Goal: Task Accomplishment & Management: Manage account settings

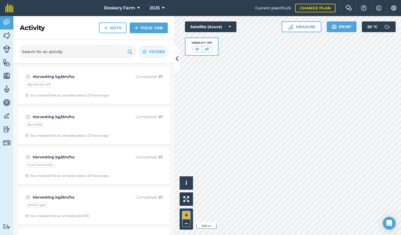
click at [188, 213] on button "+" at bounding box center [186, 215] width 8 height 8
click at [187, 215] on button "+" at bounding box center [186, 215] width 8 height 8
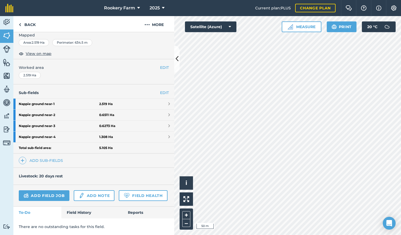
scroll to position [94, 0]
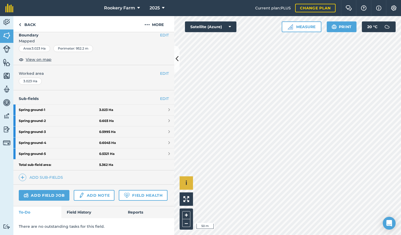
scroll to position [88, 0]
click at [187, 225] on button "–" at bounding box center [186, 223] width 8 height 8
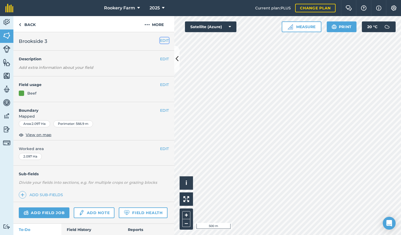
click at [163, 40] on button "EDIT" at bounding box center [164, 41] width 9 height 6
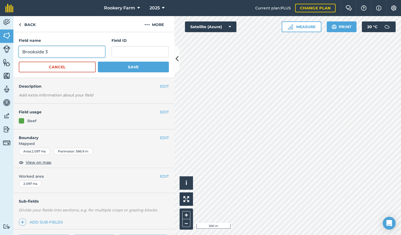
click at [61, 51] on input "Brookside 3" at bounding box center [62, 51] width 86 height 11
type input "Brookfield SNCI"
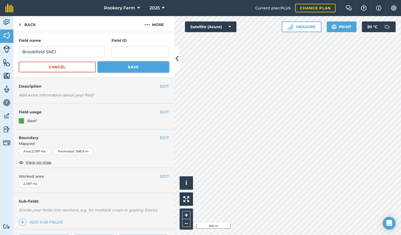
click at [130, 68] on button "Save" at bounding box center [133, 67] width 71 height 11
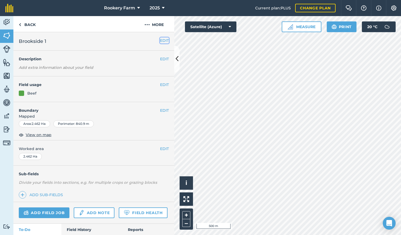
click at [161, 40] on button "EDIT" at bounding box center [164, 41] width 9 height 6
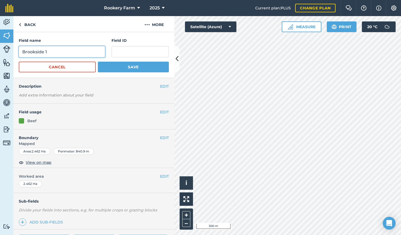
drag, startPoint x: 44, startPoint y: 52, endPoint x: 51, endPoint y: 54, distance: 7.1
click at [46, 53] on input "Brookside 1" at bounding box center [62, 51] width 86 height 11
click at [74, 55] on input "Riverside1" at bounding box center [62, 51] width 86 height 11
type input "Riverside"
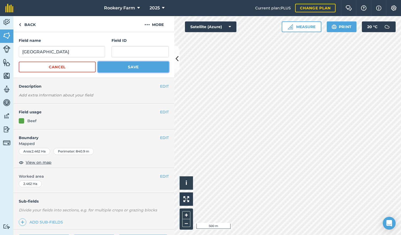
click at [122, 65] on button "Save" at bounding box center [133, 67] width 71 height 11
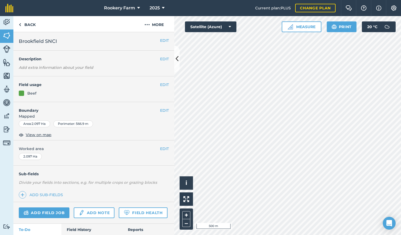
scroll to position [31, 0]
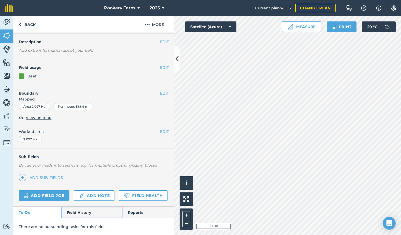
click at [81, 212] on link "Field History" at bounding box center [91, 213] width 61 height 12
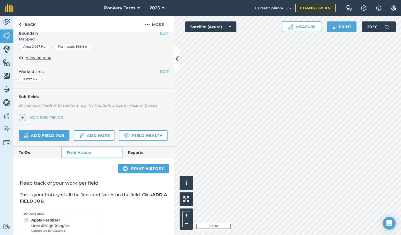
scroll to position [98, 0]
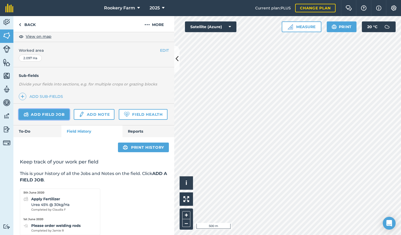
click at [50, 109] on link "Add field job" at bounding box center [44, 114] width 51 height 11
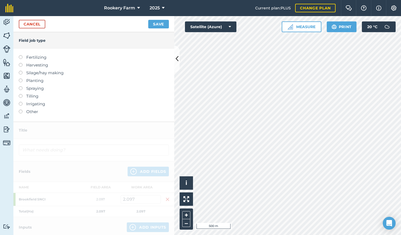
click at [19, 71] on label at bounding box center [23, 71] width 8 height 0
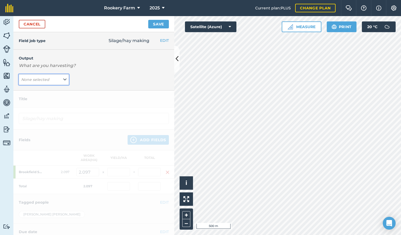
click at [61, 79] on button "None selected" at bounding box center [44, 79] width 50 height 11
click at [51, 91] on button "kg/dm/ha ( kg )" at bounding box center [44, 90] width 50 height 10
type input "Silage/hay making kg/dm/ha"
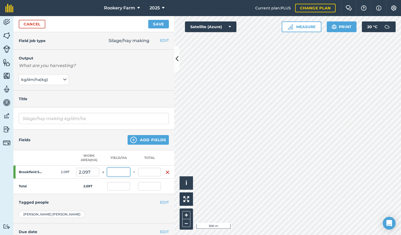
click at [120, 171] on input "text" at bounding box center [118, 172] width 23 height 9
type input "3,000"
type input "6,291"
type input "3,000"
type input "6,291"
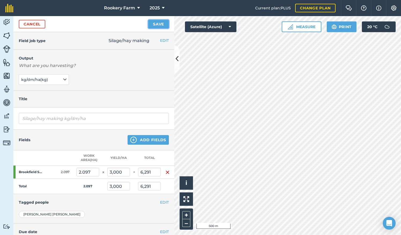
click at [157, 26] on button "Save" at bounding box center [158, 24] width 21 height 9
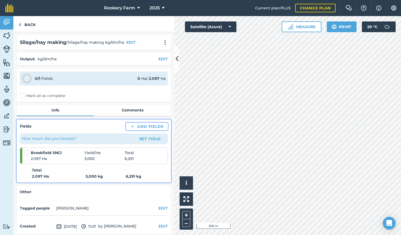
click at [142, 127] on button "Add Fields" at bounding box center [147, 127] width 42 height 8
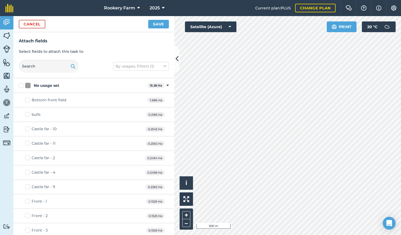
checkbox input "true"
click at [158, 26] on button "Save" at bounding box center [158, 24] width 21 height 9
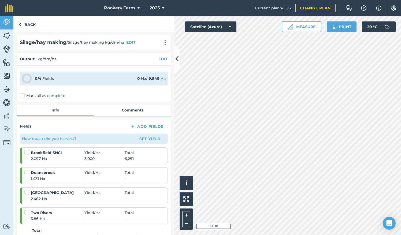
click at [23, 96] on label "Mark all as complete" at bounding box center [42, 96] width 45 height 6
click at [23, 96] on input "Mark all as complete" at bounding box center [21, 94] width 3 height 3
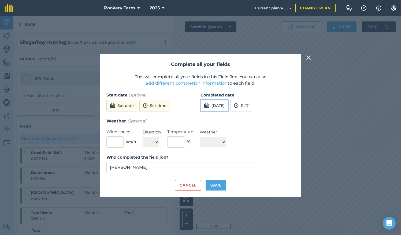
click at [214, 103] on button "7th Sep 2025" at bounding box center [214, 106] width 28 height 12
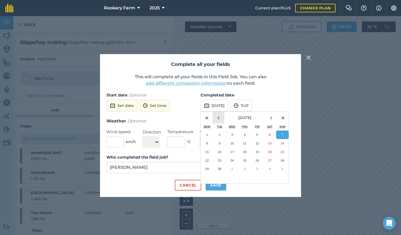
click at [218, 114] on button "‹" at bounding box center [219, 118] width 12 height 12
click at [258, 150] on abbr "18" at bounding box center [256, 151] width 3 height 3
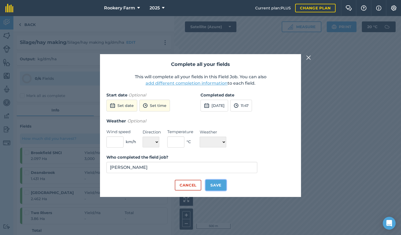
click at [216, 187] on button "Save" at bounding box center [216, 185] width 21 height 11
checkbox input "true"
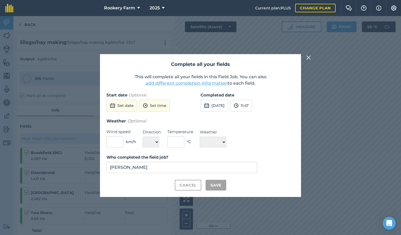
checkbox input "true"
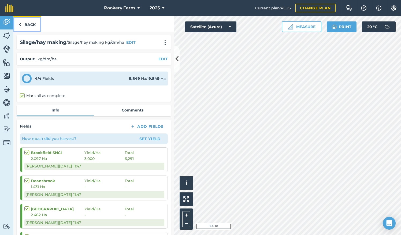
click at [33, 23] on link "Back" at bounding box center [27, 24] width 28 height 16
